Goal: Task Accomplishment & Management: Complete application form

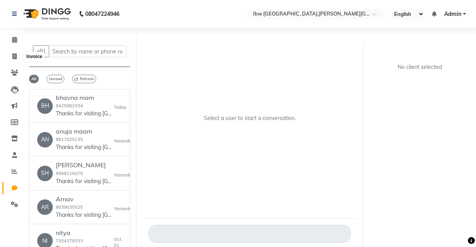
select select "100"
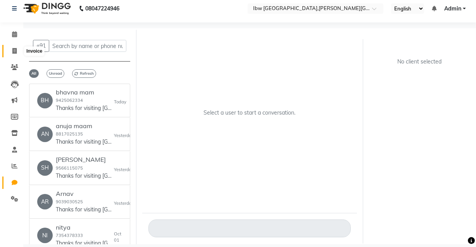
scroll to position [5, 0]
click at [12, 51] on icon at bounding box center [14, 51] width 4 height 6
select select "service"
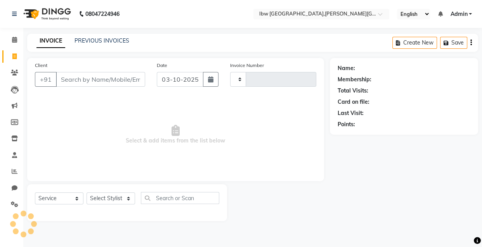
type input "0129"
select select "8549"
click at [71, 82] on input "Client" at bounding box center [100, 79] width 89 height 15
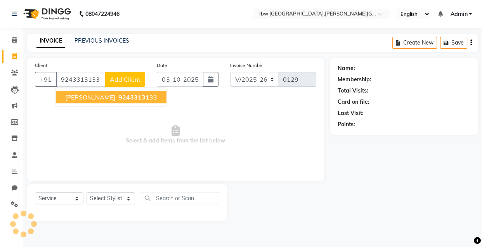
type input "9243313133"
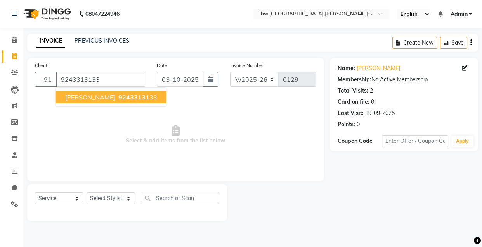
click at [135, 97] on span "92433131" at bounding box center [133, 97] width 31 height 8
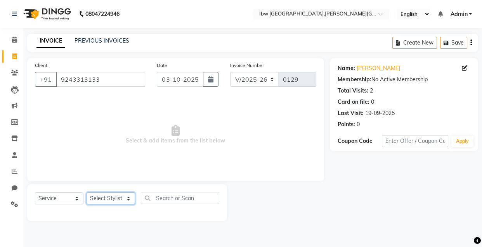
click at [124, 200] on select "Select St[PERSON_NAME]i[PERSON_NAME] Jatav Manager mukesh sen Pradeep re[PERSON…" at bounding box center [110, 199] width 48 height 12
select select "89190"
click at [86, 193] on select "Select St[PERSON_NAME]i[PERSON_NAME] Jatav Manager mukesh sen Pradeep re[PERSON…" at bounding box center [110, 199] width 48 height 12
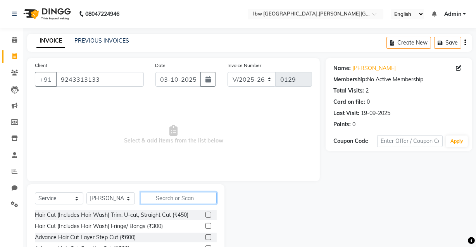
click at [166, 199] on input "text" at bounding box center [179, 198] width 76 height 12
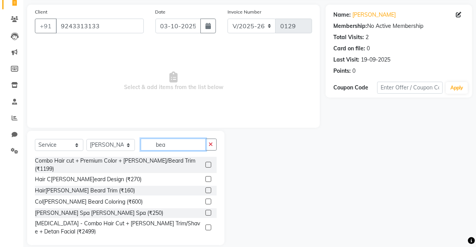
scroll to position [63, 0]
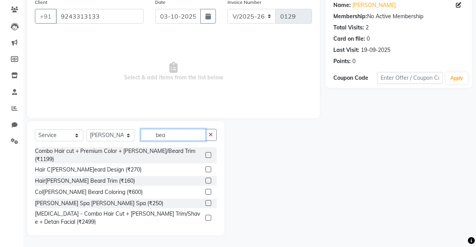
type input "bea"
click at [206, 178] on label at bounding box center [209, 181] width 6 height 6
click at [206, 179] on input "checkbox" at bounding box center [208, 181] width 5 height 5
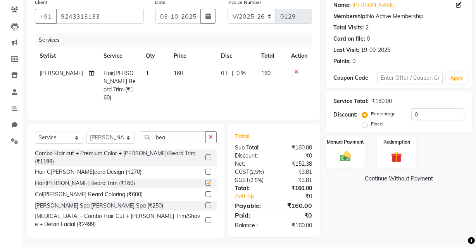
checkbox input "false"
click at [238, 72] on span "0 %" at bounding box center [241, 73] width 9 height 8
select select "89190"
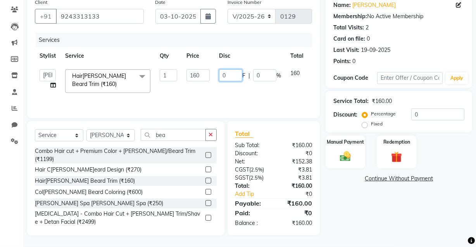
click at [230, 76] on input "0" at bounding box center [230, 75] width 23 height 12
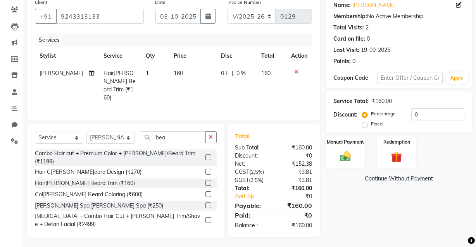
click at [237, 72] on span "0 %" at bounding box center [241, 73] width 9 height 8
select select "89190"
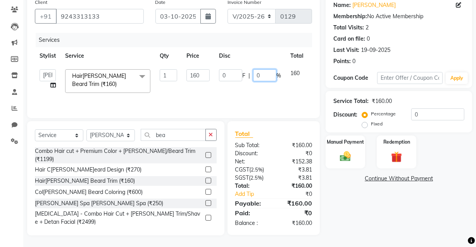
click at [264, 74] on input "0" at bounding box center [264, 75] width 23 height 12
type input "5"
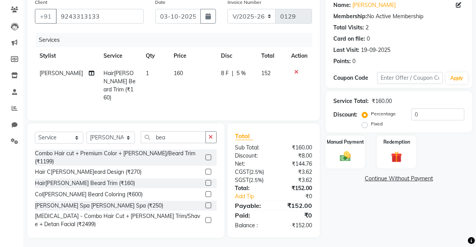
click at [294, 74] on tr "[PERSON_NAME]ak sen Hair[PERSON_NAME] Beard Trim (₹160) 1 160 8 F | 5 % 152" at bounding box center [173, 86] width 277 height 42
click at [240, 74] on span "5 %" at bounding box center [241, 73] width 9 height 8
select select "89190"
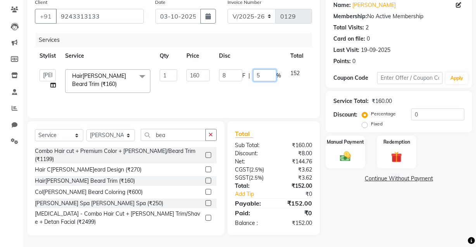
click at [262, 75] on input "5" at bounding box center [264, 75] width 23 height 12
type input "6"
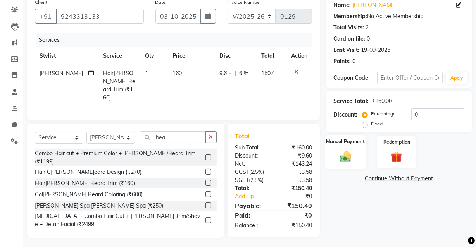
click at [342, 154] on img at bounding box center [345, 156] width 19 height 13
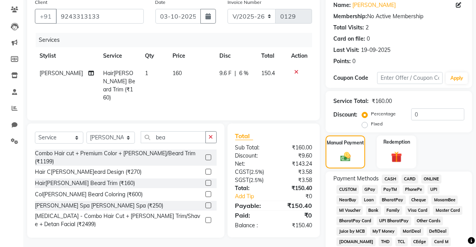
click at [432, 189] on span "UPI" at bounding box center [434, 189] width 12 height 9
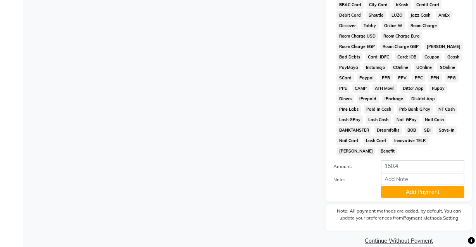
scroll to position [374, 0]
click at [399, 160] on input "150.4" at bounding box center [422, 166] width 83 height 12
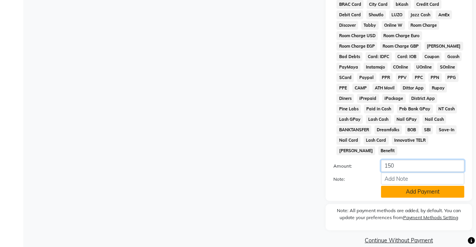
type input "150"
click at [411, 186] on button "Add Payment" at bounding box center [422, 192] width 83 height 12
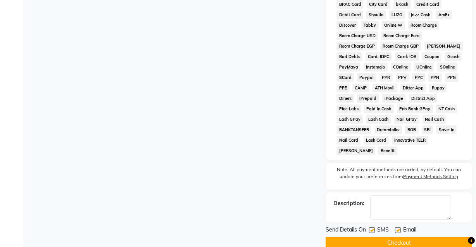
click at [393, 237] on button "Checkout" at bounding box center [399, 243] width 147 height 12
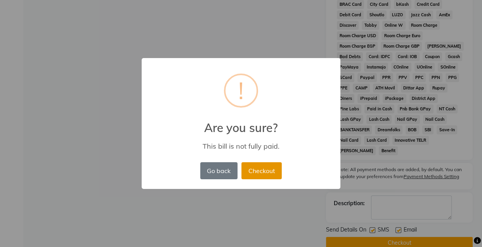
click at [252, 169] on button "Checkout" at bounding box center [261, 170] width 40 height 17
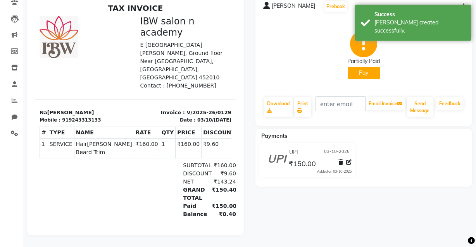
scroll to position [6, 0]
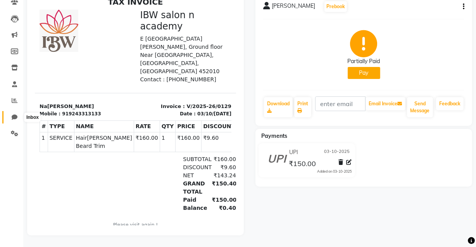
click at [12, 114] on icon at bounding box center [15, 117] width 6 height 6
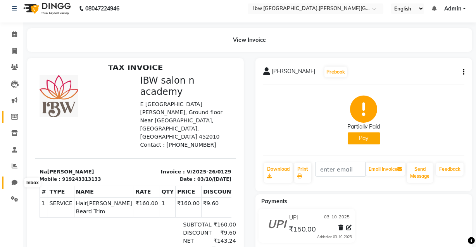
select select "100"
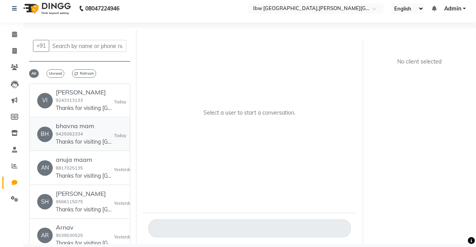
click at [89, 142] on p "Thanks for visiting [GEOGRAPHIC_DATA].[PERSON_NAME]r bill amount is 900. Please…" at bounding box center [85, 142] width 58 height 8
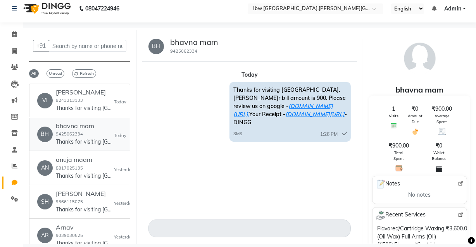
scroll to position [35, 0]
